Goal: Consume media (video, audio): Consume media (video, audio)

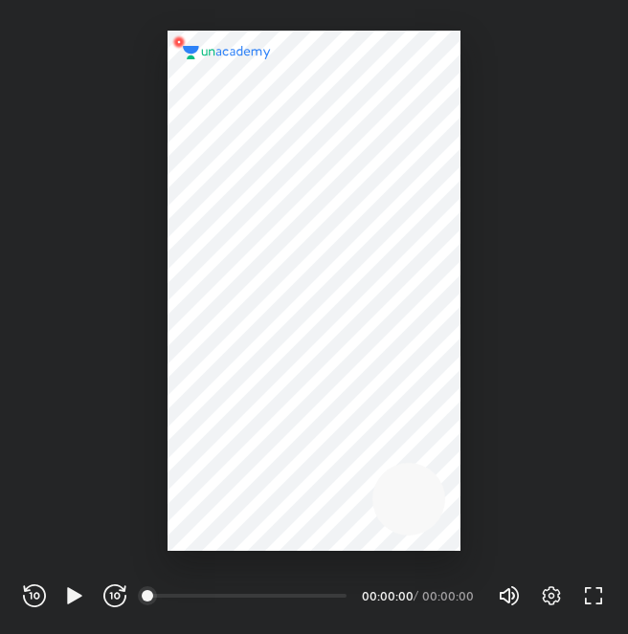
scroll to position [634, 628]
click at [73, 590] on icon "button" at bounding box center [74, 596] width 14 height 16
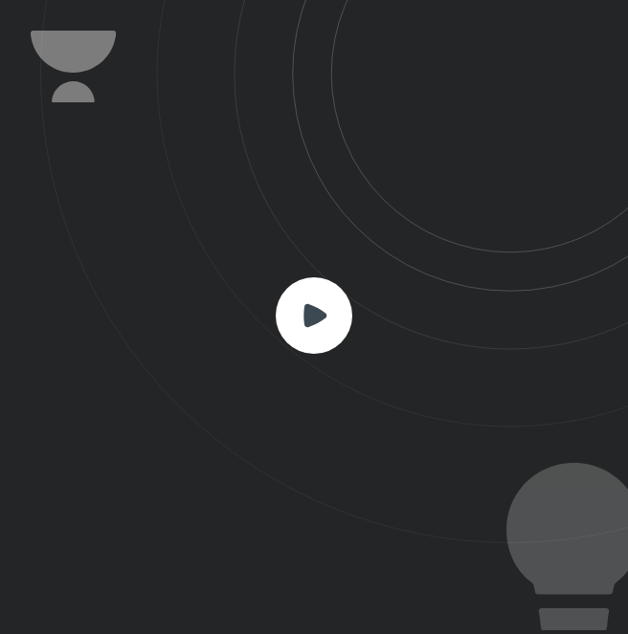
click at [306, 334] on rect at bounding box center [314, 316] width 77 height 77
click at [312, 334] on rect at bounding box center [314, 316] width 77 height 77
click at [346, 323] on rect at bounding box center [314, 316] width 77 height 77
click at [372, 187] on icon at bounding box center [334, 272] width 588 height 544
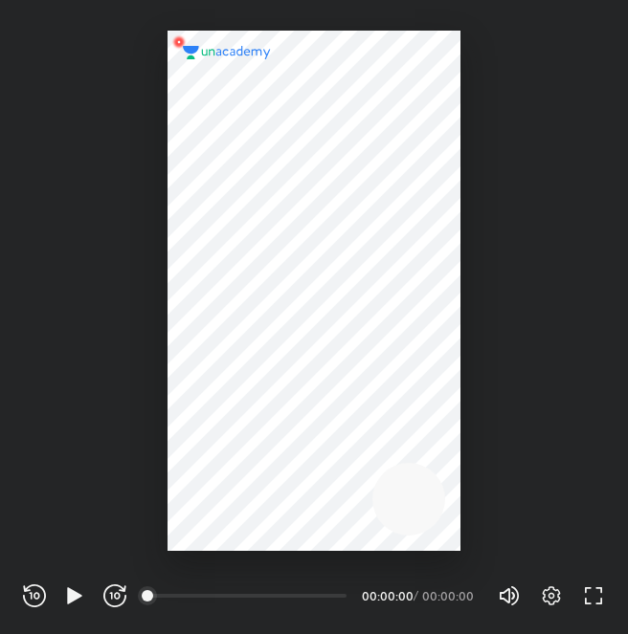
scroll to position [634, 628]
click at [71, 594] on icon "button" at bounding box center [74, 596] width 14 height 16
click at [586, 598] on icon "button" at bounding box center [593, 596] width 23 height 23
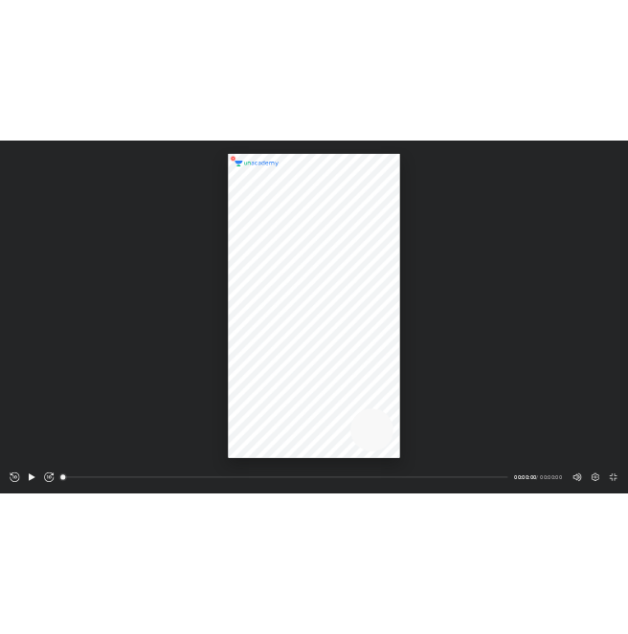
scroll to position [827, 1470]
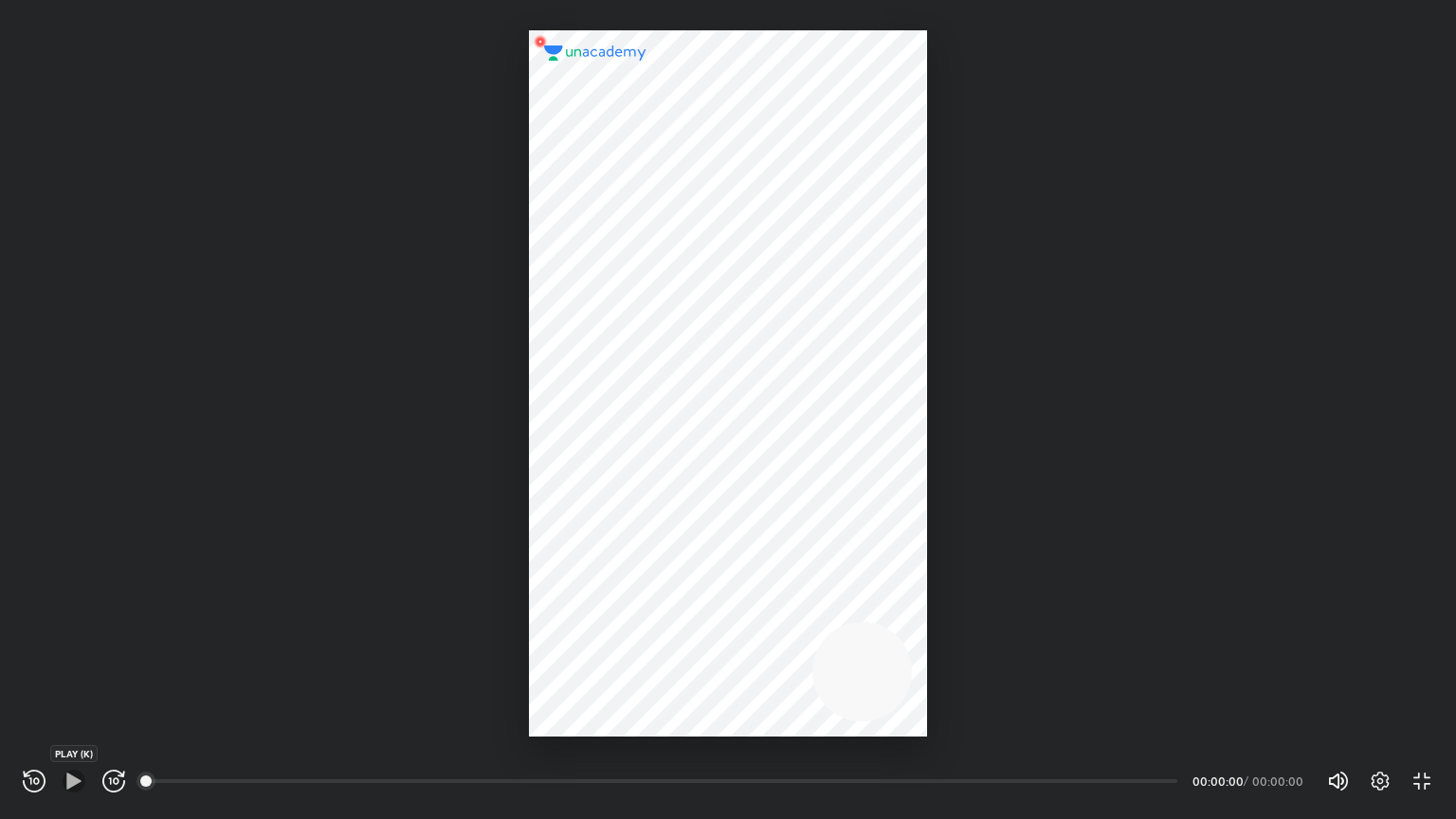
click at [74, 628] on icon "button" at bounding box center [73, 780] width 14 height 16
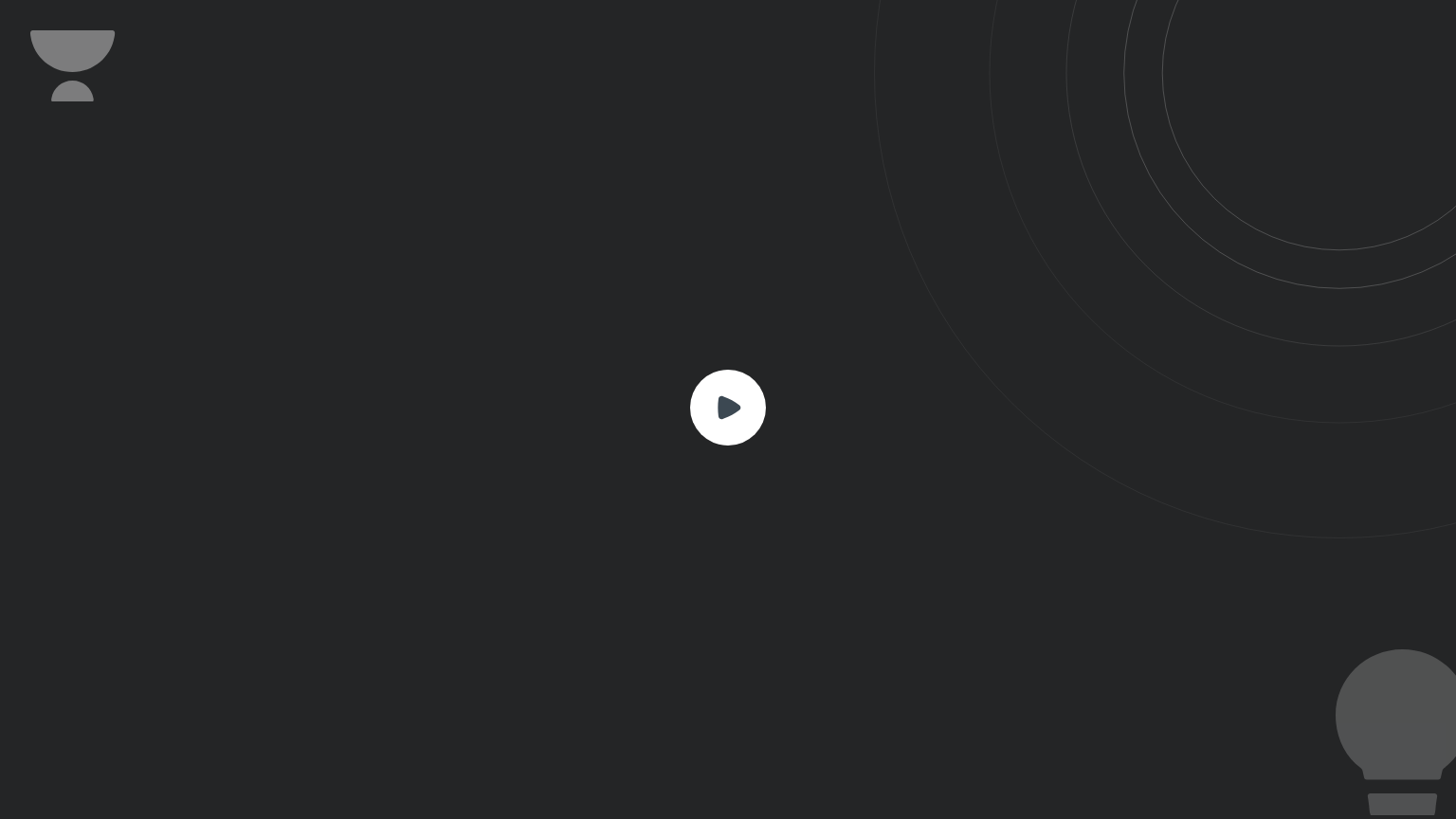
click at [621, 395] on rect at bounding box center [728, 407] width 76 height 76
click at [621, 421] on rect at bounding box center [728, 407] width 76 height 76
click at [621, 628] on div at bounding box center [1396, 734] width 121 height 169
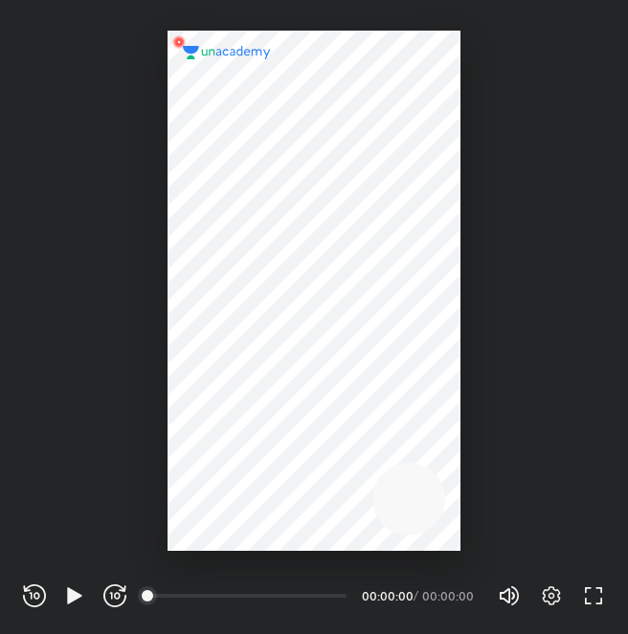
scroll to position [634, 628]
click at [549, 597] on icon "button" at bounding box center [551, 596] width 7 height 7
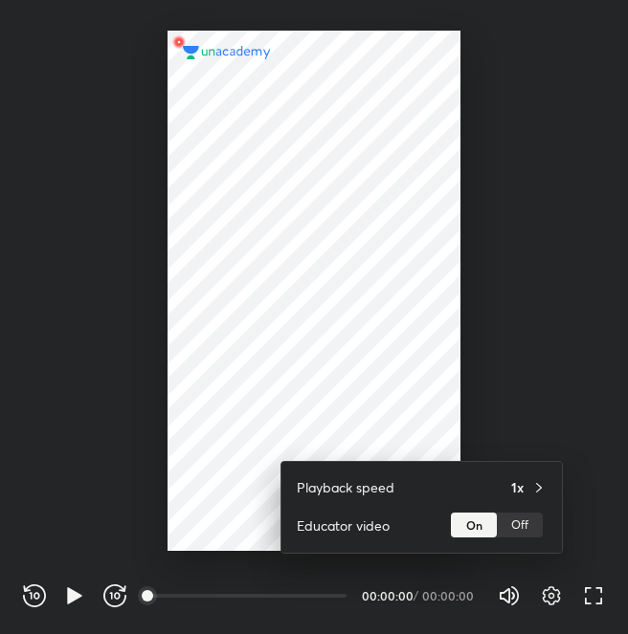
click at [73, 601] on div at bounding box center [314, 317] width 628 height 634
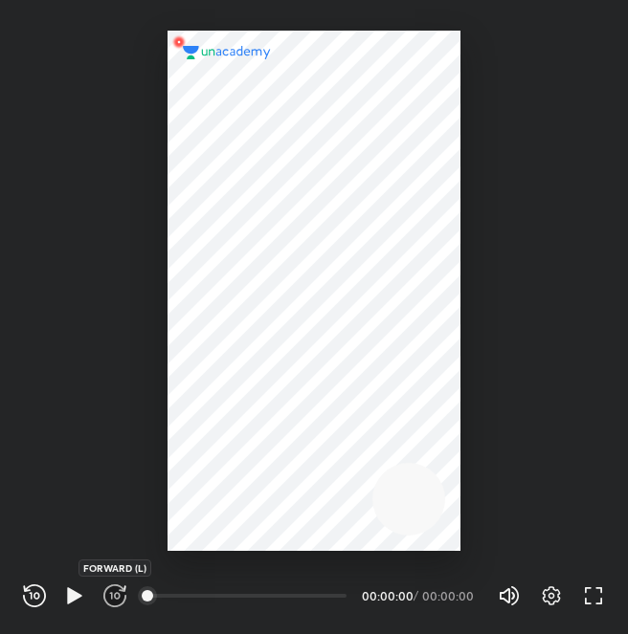
click at [120, 598] on icon "button" at bounding box center [114, 596] width 23 height 23
click at [70, 597] on icon "button" at bounding box center [74, 596] width 14 height 16
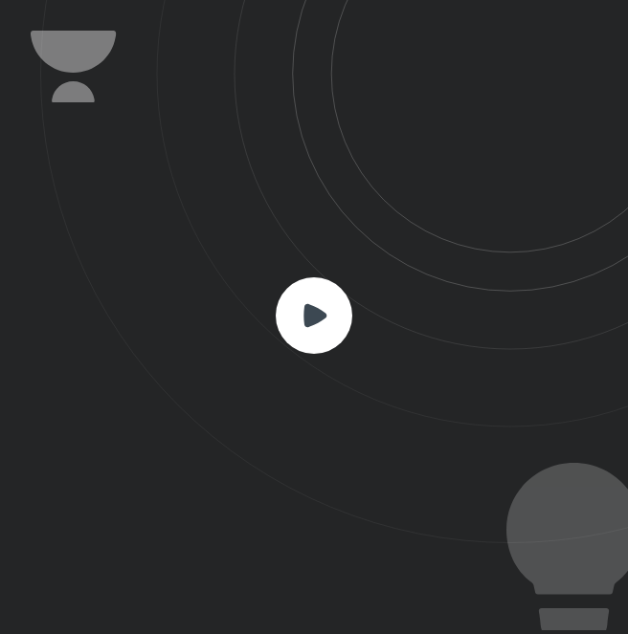
click at [337, 334] on rect at bounding box center [314, 316] width 77 height 77
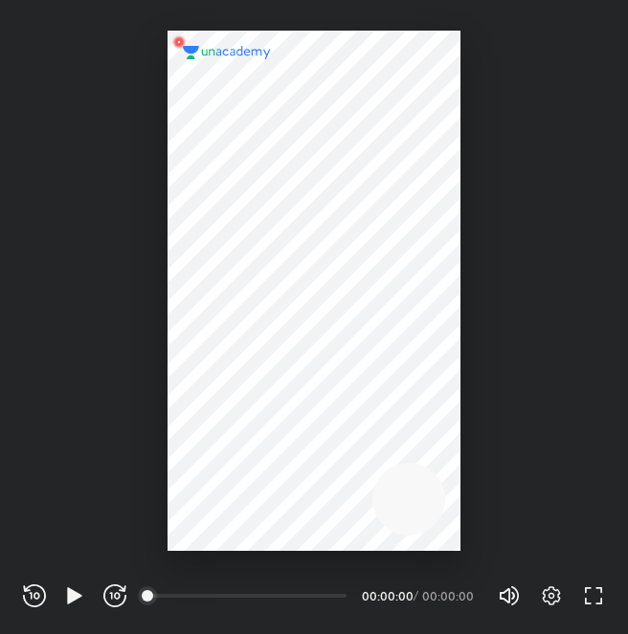
scroll to position [634, 628]
click at [68, 601] on icon "button" at bounding box center [74, 596] width 14 height 16
